Goal: Information Seeking & Learning: Learn about a topic

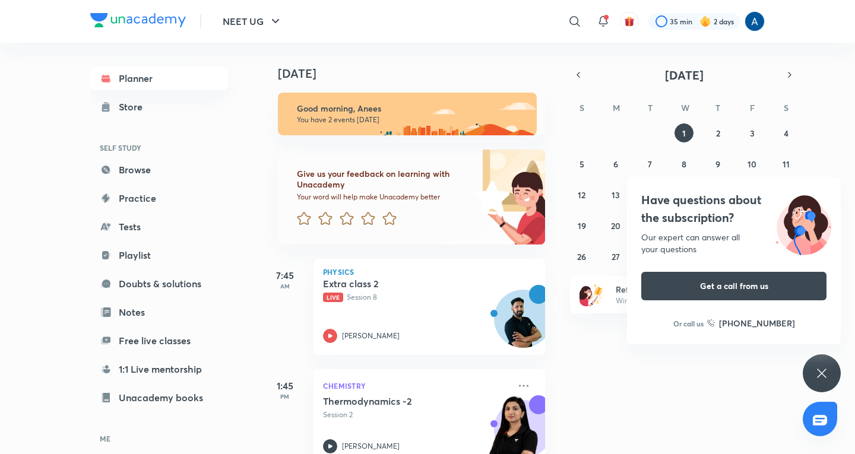
click at [823, 369] on icon at bounding box center [821, 373] width 14 height 14
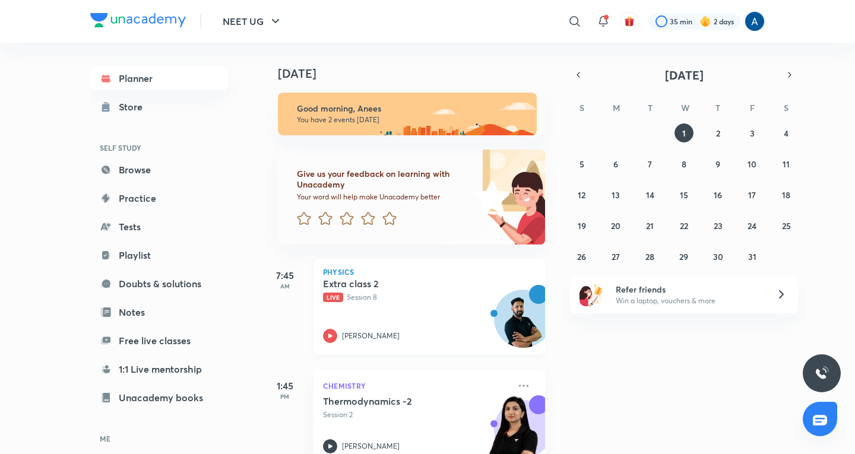
click at [391, 297] on p "Live Session 8" at bounding box center [416, 297] width 186 height 11
